Goal: Navigation & Orientation: Find specific page/section

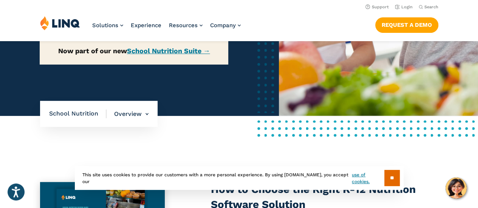
scroll to position [172, 0]
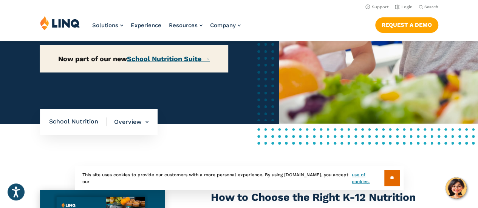
click at [138, 60] on link "School Nutrition Suite →" at bounding box center [168, 59] width 83 height 8
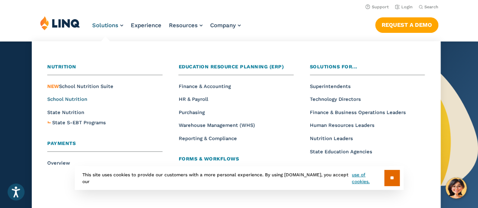
click at [76, 98] on span "School Nutrition" at bounding box center [67, 99] width 40 height 6
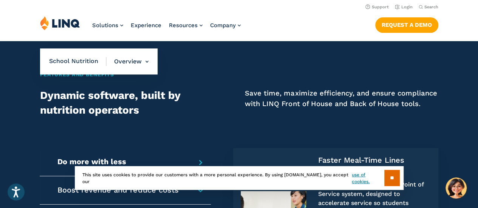
scroll to position [469, 0]
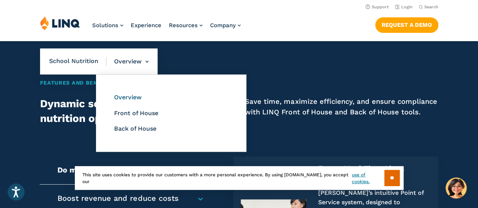
click at [128, 97] on link "Overview" at bounding box center [128, 97] width 28 height 7
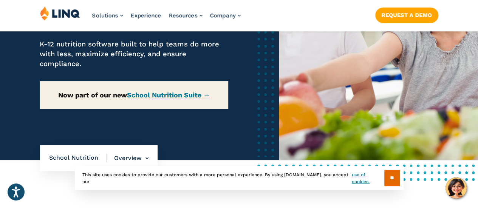
scroll to position [136, 0]
